Goal: Navigation & Orientation: Find specific page/section

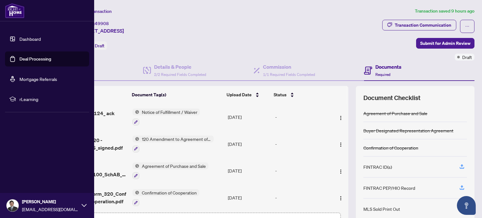
click at [29, 36] on link "Dashboard" at bounding box center [29, 39] width 21 height 6
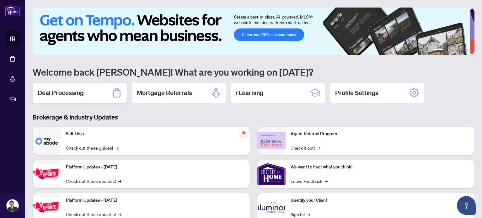
click at [67, 91] on h2 "Deal Processing" at bounding box center [61, 93] width 46 height 9
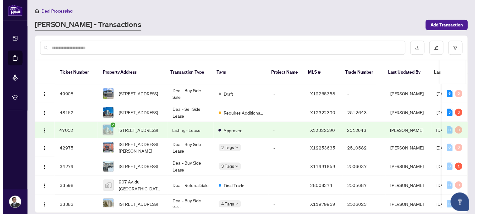
scroll to position [0, 30]
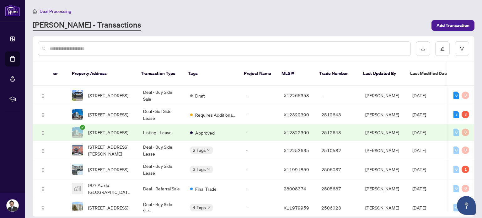
drag, startPoint x: 476, startPoint y: 85, endPoint x: 473, endPoint y: 95, distance: 10.4
click at [472, 98] on main "Deal Processing [PERSON_NAME] - Transactions Add Transaction Ticket Number Prop…" at bounding box center [253, 109] width 457 height 218
drag, startPoint x: 473, startPoint y: 94, endPoint x: 474, endPoint y: 108, distance: 14.5
click at [474, 108] on main "Deal Processing [PERSON_NAME] - Transactions Add Transaction Ticket Number Prop…" at bounding box center [253, 109] width 457 height 218
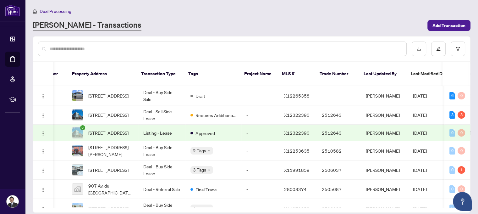
click at [128, 58] on div at bounding box center [251, 48] width 437 height 25
